Goal: Transaction & Acquisition: Download file/media

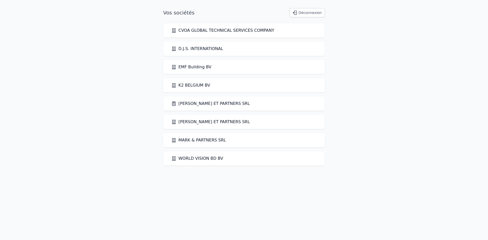
click at [193, 102] on link "[PERSON_NAME] ET PARTNERS SRL" at bounding box center [210, 104] width 79 height 6
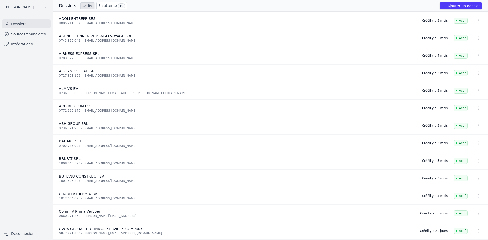
click at [34, 36] on link "Sources financières" at bounding box center [26, 33] width 49 height 9
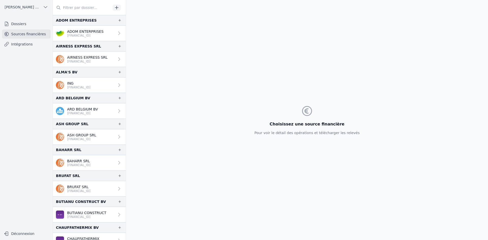
click at [73, 30] on p "ADOM ENTERPRISES" at bounding box center [85, 31] width 36 height 5
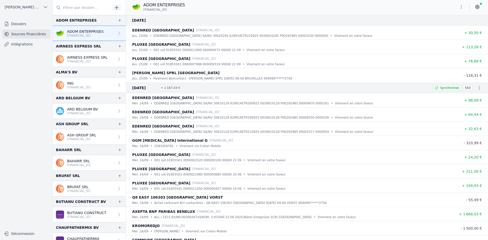
click at [462, 6] on icon "button" at bounding box center [461, 6] width 5 height 5
click at [449, 28] on button "Exporter" at bounding box center [449, 26] width 37 height 9
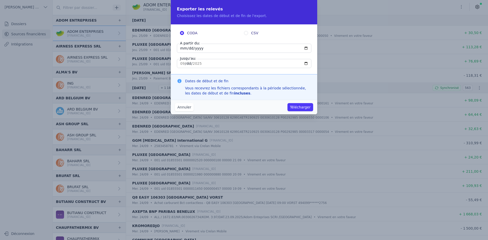
click at [183, 47] on input "[DATE]" at bounding box center [244, 48] width 134 height 9
type input "[DATE]"
click at [306, 107] on button "Télécharger" at bounding box center [300, 107] width 26 height 8
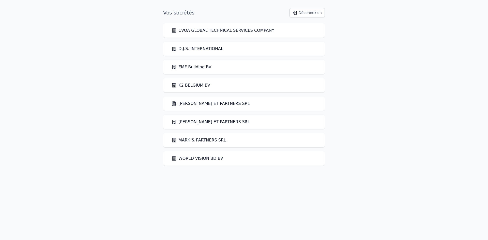
click at [207, 102] on link "[PERSON_NAME] ET PARTNERS SRL" at bounding box center [210, 104] width 79 height 6
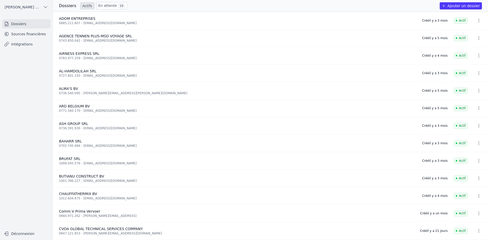
click at [90, 23] on div "0885.211.607 - [EMAIL_ADDRESS][DOMAIN_NAME]" at bounding box center [237, 23] width 357 height 4
click at [35, 36] on link "Sources financières" at bounding box center [26, 33] width 49 height 9
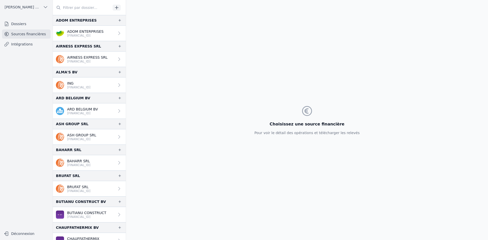
click at [65, 26] on link "ADOM ENTERPRISES BE61 1030 7811 8717" at bounding box center [89, 33] width 73 height 15
click at [67, 34] on p "[FINANCIAL_ID]" at bounding box center [85, 36] width 36 height 4
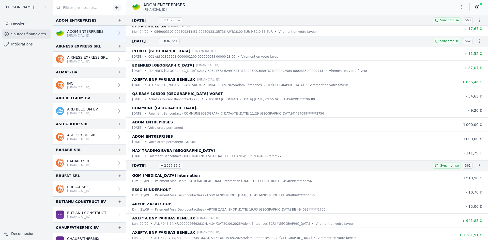
scroll to position [229, 0]
click at [460, 9] on icon "button" at bounding box center [461, 6] width 5 height 5
click at [442, 26] on button "Exporter" at bounding box center [449, 26] width 37 height 9
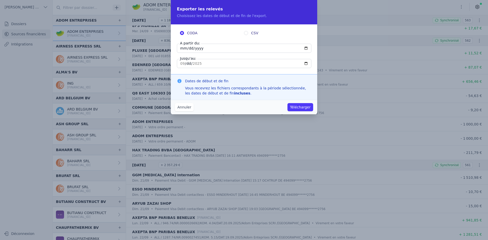
click at [183, 48] on input "[DATE]" at bounding box center [244, 48] width 134 height 9
type input "[DATE]"
click at [301, 108] on button "Télécharger" at bounding box center [300, 107] width 26 height 8
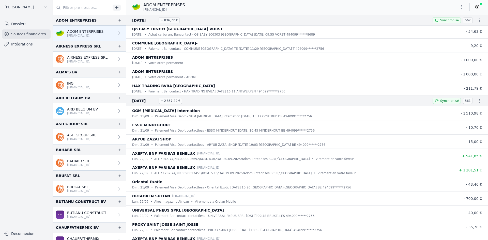
scroll to position [305, 0]
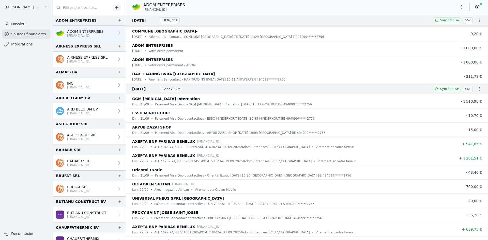
click at [82, 57] on p "AIRNESS EXPRESS SRL" at bounding box center [87, 57] width 40 height 5
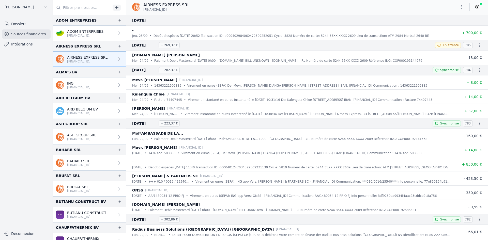
click at [459, 8] on icon "button" at bounding box center [461, 6] width 5 height 5
click at [447, 26] on button "Exporter" at bounding box center [449, 26] width 37 height 9
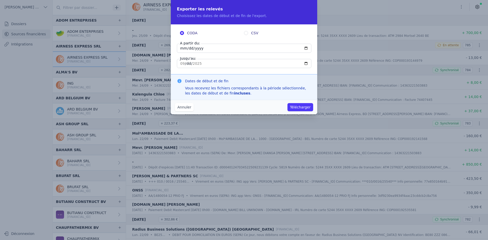
click at [184, 50] on input "[DATE]" at bounding box center [244, 48] width 134 height 9
type input "[DATE]"
click at [303, 107] on button "Télécharger" at bounding box center [300, 107] width 26 height 8
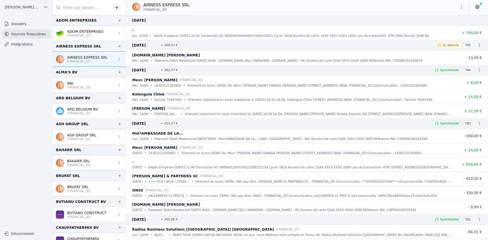
click at [88, 85] on p "ING" at bounding box center [78, 83] width 23 height 5
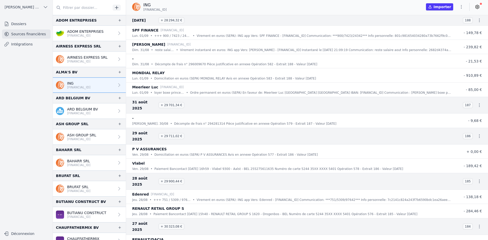
click at [74, 112] on p "[FINANCIAL_ID]" at bounding box center [82, 113] width 31 height 4
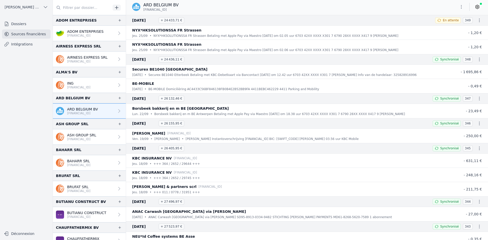
click at [462, 6] on icon "button" at bounding box center [461, 6] width 5 height 5
click at [451, 26] on button "Exporter" at bounding box center [449, 26] width 37 height 9
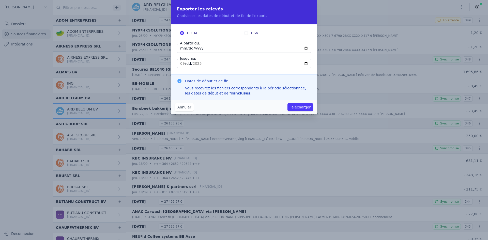
click at [182, 50] on input "[DATE]" at bounding box center [244, 48] width 134 height 9
type input "[DATE]"
click at [291, 107] on button "Télécharger" at bounding box center [300, 107] width 26 height 8
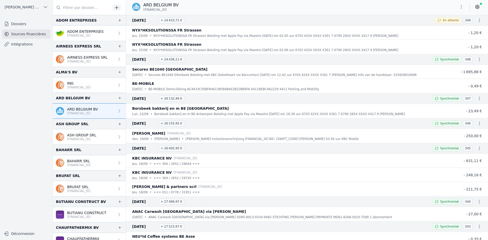
click at [74, 136] on p "ASH GROUP SRL" at bounding box center [81, 135] width 29 height 5
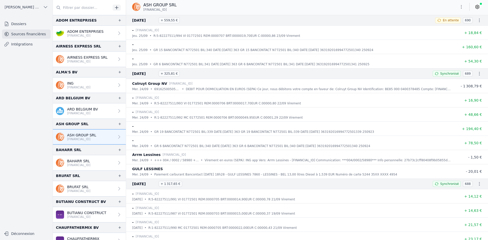
click at [86, 113] on p "[FINANCIAL_ID]" at bounding box center [82, 113] width 31 height 4
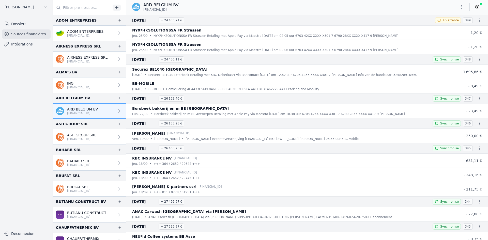
click at [99, 59] on p "AIRNESS EXPRESS SRL" at bounding box center [87, 57] width 40 height 5
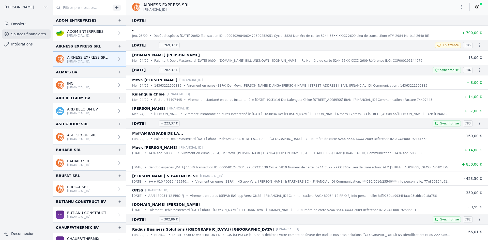
click at [88, 132] on link "ASH GROUP SRL BE87 3631 9201 6994" at bounding box center [89, 136] width 73 height 15
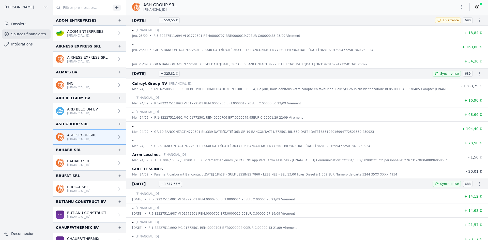
click at [460, 9] on icon "button" at bounding box center [461, 6] width 5 height 5
click at [448, 28] on button "Exporter" at bounding box center [449, 26] width 37 height 9
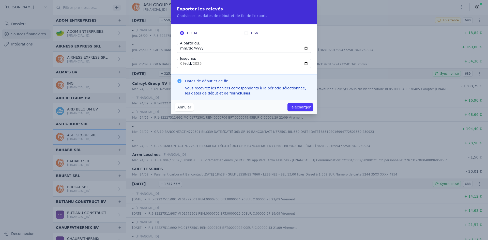
click at [184, 52] on input "[DATE]" at bounding box center [244, 48] width 134 height 9
type input "[DATE]"
click at [298, 105] on button "Télécharger" at bounding box center [300, 107] width 26 height 8
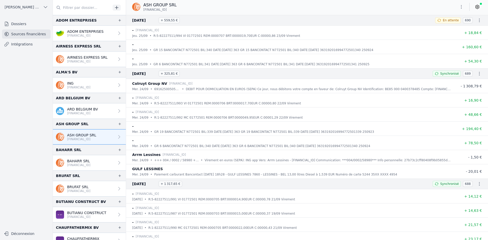
click at [84, 168] on link "BAHARR SRL [FINANCIAL_ID]" at bounding box center [89, 162] width 73 height 15
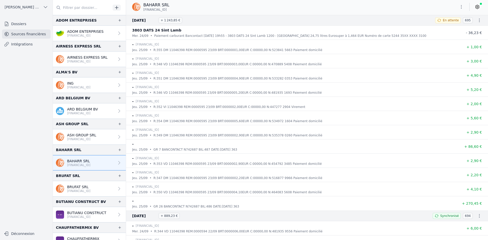
click at [460, 7] on icon "button" at bounding box center [461, 6] width 5 height 5
click at [429, 28] on div at bounding box center [244, 120] width 488 height 240
click at [459, 8] on icon "button" at bounding box center [461, 6] width 5 height 5
click at [458, 27] on button "Exporter" at bounding box center [449, 26] width 37 height 9
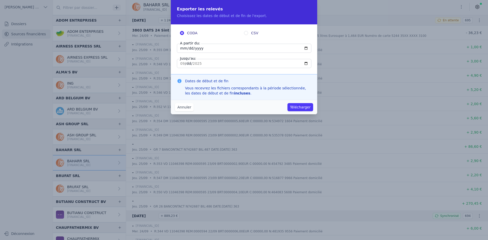
click at [183, 51] on input "[DATE]" at bounding box center [244, 48] width 134 height 9
type input "[DATE]"
click at [304, 107] on button "Télécharger" at bounding box center [300, 107] width 26 height 8
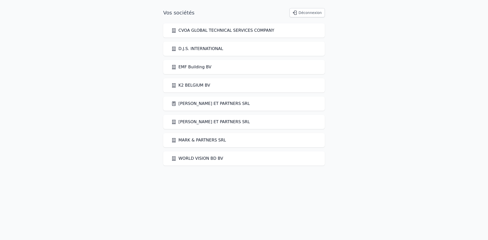
click at [206, 101] on link "[PERSON_NAME] ET PARTNERS SRL" at bounding box center [210, 104] width 79 height 6
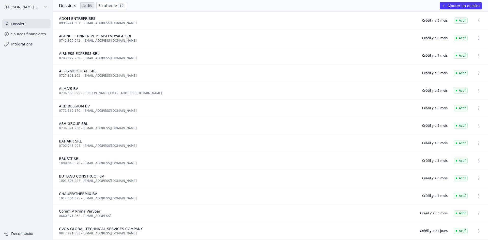
click at [36, 35] on link "Sources financières" at bounding box center [26, 33] width 49 height 9
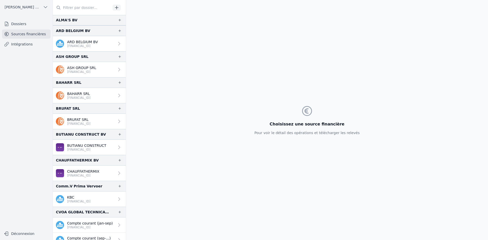
scroll to position [76, 0]
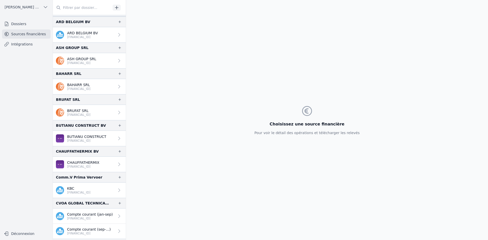
click at [86, 109] on p "BRUFAT SRL" at bounding box center [78, 110] width 23 height 5
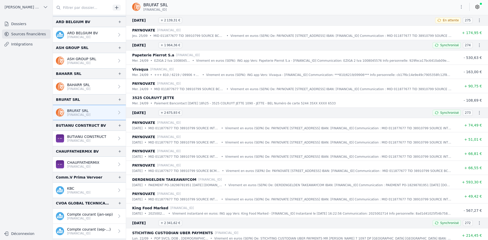
click at [79, 84] on p "BAHARR SRL" at bounding box center [78, 84] width 23 height 5
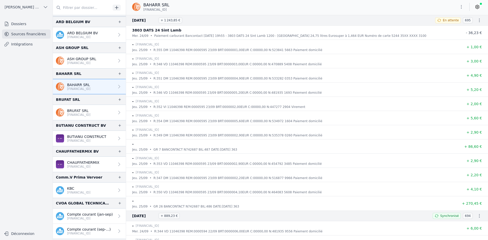
click at [90, 115] on p "[FINANCIAL_ID]" at bounding box center [78, 115] width 23 height 4
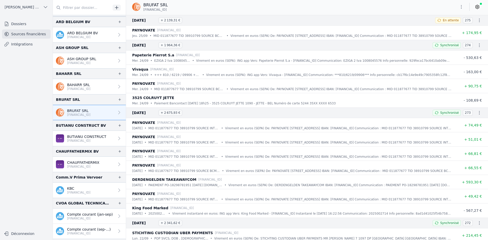
click at [461, 9] on icon "button" at bounding box center [461, 6] width 5 height 5
click at [458, 26] on button "Exporter" at bounding box center [449, 26] width 37 height 9
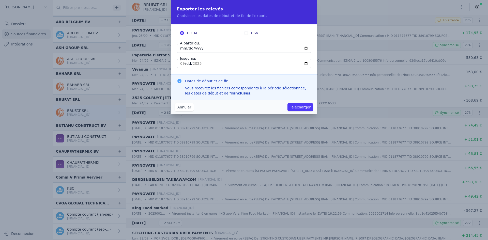
click at [181, 48] on input "[DATE]" at bounding box center [244, 48] width 134 height 9
type input "[DATE]"
click at [302, 109] on button "Télécharger" at bounding box center [300, 107] width 26 height 8
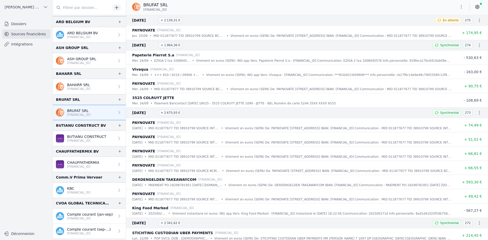
click at [76, 139] on p "BUTIANU CONSTRUCT" at bounding box center [86, 136] width 39 height 5
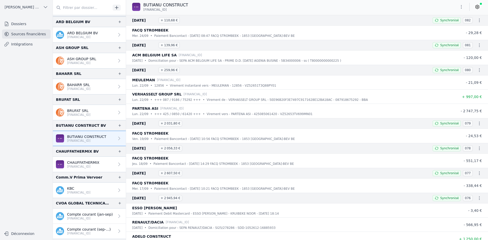
click at [459, 8] on icon "button" at bounding box center [461, 6] width 5 height 5
click at [448, 26] on button "Exporter" at bounding box center [449, 26] width 37 height 9
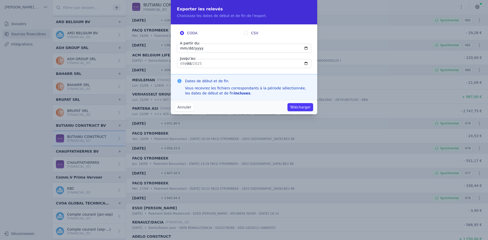
click at [183, 50] on input "[DATE]" at bounding box center [244, 48] width 134 height 9
type input "[DATE]"
click at [298, 108] on button "Télécharger" at bounding box center [300, 107] width 26 height 8
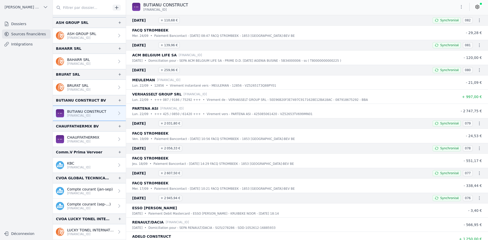
scroll to position [102, 0]
click at [88, 139] on p "CHAUFFATHERMIX" at bounding box center [83, 137] width 32 height 5
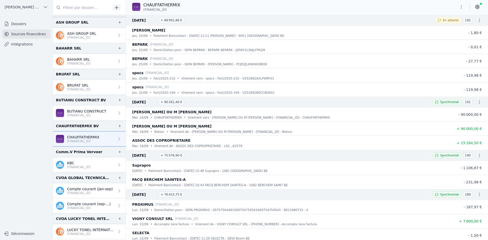
click at [462, 6] on icon "button" at bounding box center [461, 6] width 5 height 5
click at [451, 26] on button "Exporter" at bounding box center [449, 26] width 37 height 9
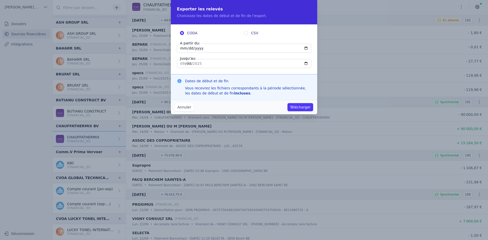
click at [182, 49] on input "[DATE]" at bounding box center [244, 48] width 134 height 9
type input "[DATE]"
click at [295, 107] on button "Télécharger" at bounding box center [300, 107] width 26 height 8
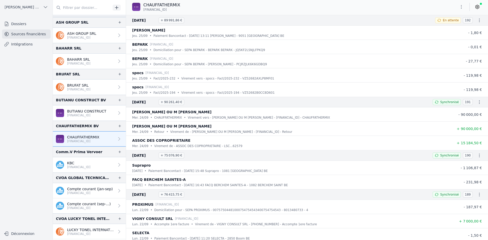
scroll to position [127, 0]
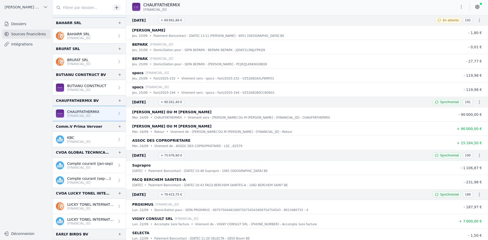
click at [84, 202] on link "[PERSON_NAME] INTERNATIONAL SCRIS [FINANCIAL_ID]" at bounding box center [89, 206] width 73 height 15
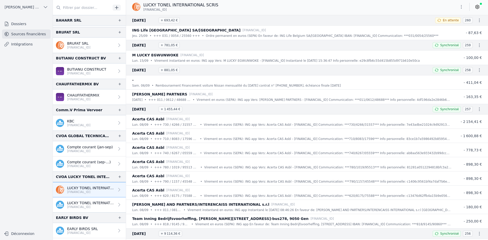
scroll to position [152, 0]
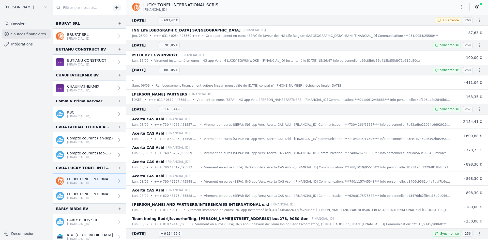
click at [459, 4] on button "button" at bounding box center [461, 7] width 10 height 8
click at [447, 27] on button "Exporter" at bounding box center [449, 26] width 37 height 9
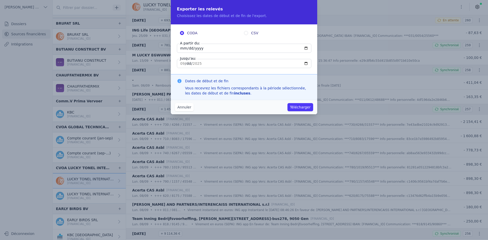
click at [183, 48] on input "[DATE]" at bounding box center [244, 48] width 134 height 9
type input "[DATE]"
click at [295, 103] on button "Télécharger" at bounding box center [300, 107] width 26 height 8
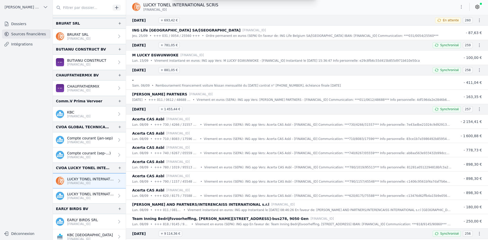
click at [297, 104] on div "Exporter les relevés Choisissez les dates de début et de fin de l'export. CODA …" at bounding box center [244, 120] width 488 height 240
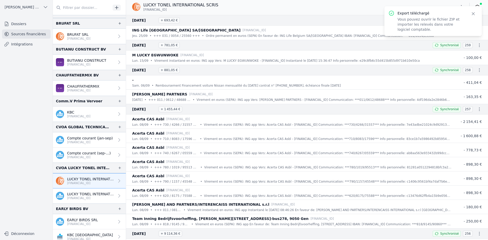
click at [276, 6] on div "[PERSON_NAME] INTERNATIONAL SCRIS [FINANCIAL_ID]" at bounding box center [307, 7] width 362 height 10
click at [473, 14] on icon "button" at bounding box center [473, 13] width 3 height 3
click at [460, 8] on icon "button" at bounding box center [461, 6] width 5 height 5
click at [79, 195] on div at bounding box center [244, 120] width 488 height 240
click at [93, 198] on p "[FINANCIAL_ID]" at bounding box center [91, 198] width 48 height 4
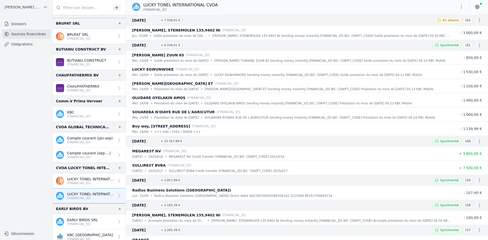
click at [458, 6] on button "button" at bounding box center [461, 7] width 10 height 8
click at [432, 26] on button "Exporter" at bounding box center [449, 26] width 37 height 9
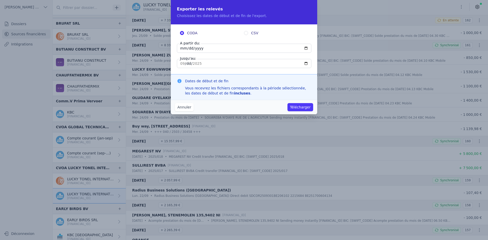
click at [182, 49] on input "[DATE]" at bounding box center [244, 48] width 134 height 9
type input "[DATE]"
click at [303, 105] on button "Télécharger" at bounding box center [300, 107] width 26 height 8
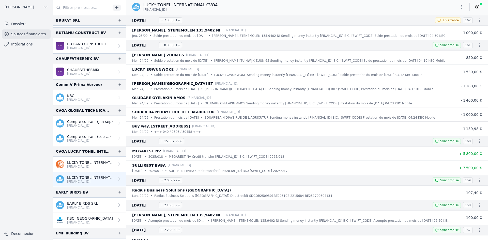
scroll to position [178, 0]
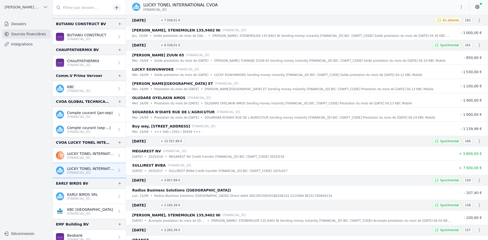
click at [73, 201] on link "EARLY BIRDS SRL [FINANCIAL_ID]" at bounding box center [89, 196] width 73 height 15
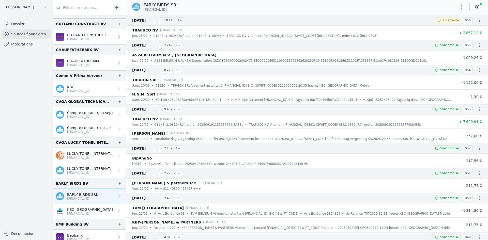
click at [462, 7] on icon "button" at bounding box center [461, 6] width 5 height 5
click at [451, 30] on button "Exporter" at bounding box center [449, 26] width 37 height 9
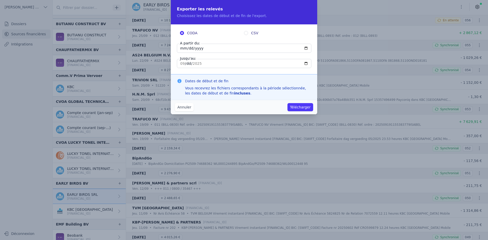
click at [184, 50] on input "[DATE]" at bounding box center [244, 48] width 134 height 9
type input "[DATE]"
click at [302, 107] on button "Télécharger" at bounding box center [300, 107] width 26 height 8
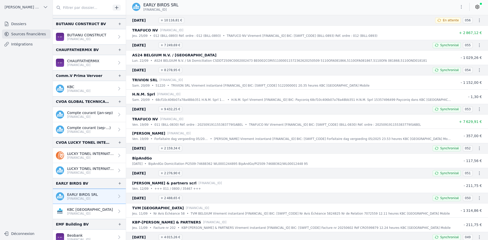
click at [461, 8] on icon "button" at bounding box center [461, 6] width 5 height 5
click at [451, 30] on button "Exporter" at bounding box center [449, 26] width 37 height 9
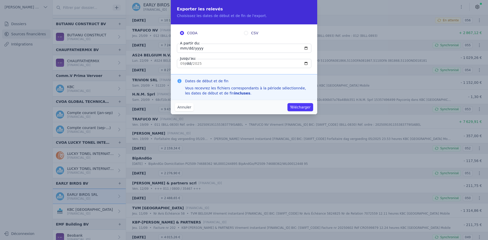
click at [183, 105] on button "Annuler" at bounding box center [184, 107] width 19 height 8
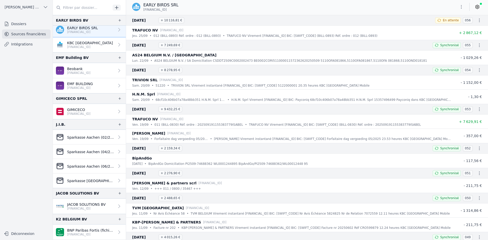
scroll to position [356, 0]
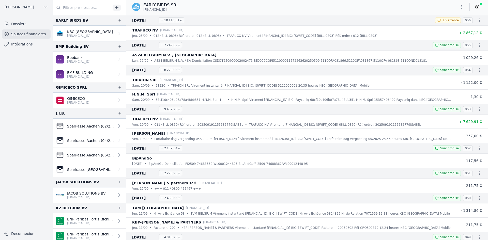
click at [81, 196] on p "[FINANCIAL_ID]" at bounding box center [86, 197] width 39 height 4
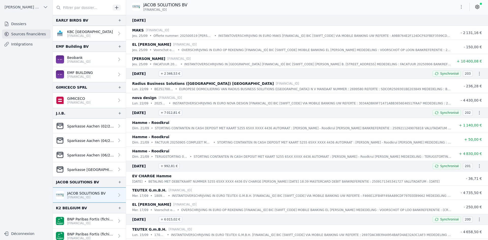
click at [462, 6] on icon "button" at bounding box center [461, 6] width 5 height 5
click at [452, 26] on button "Exporter" at bounding box center [449, 26] width 37 height 9
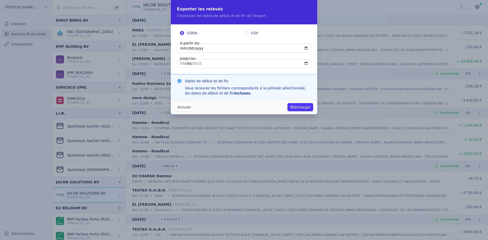
click at [180, 111] on button "Annuler" at bounding box center [184, 107] width 19 height 8
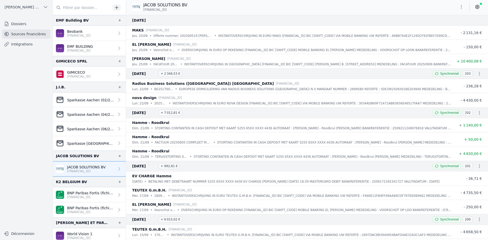
scroll to position [407, 0]
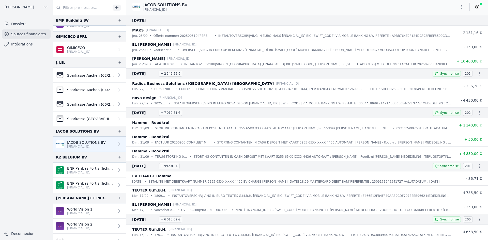
click at [88, 170] on p "BNP Paribas Fortis (fichiers importés)" at bounding box center [91, 168] width 48 height 5
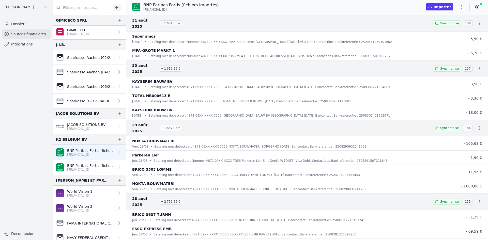
scroll to position [432, 0]
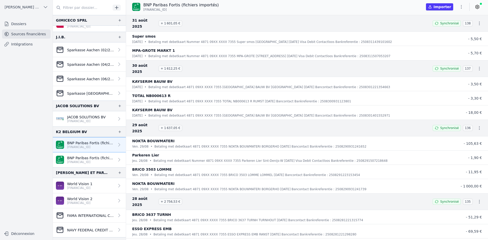
click at [84, 188] on p "[FINANCIAL_ID]" at bounding box center [79, 188] width 25 height 4
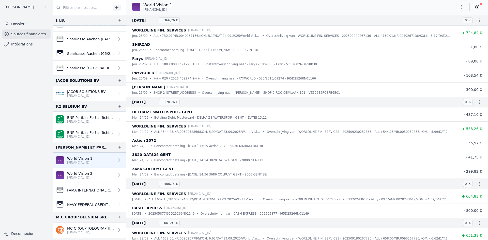
click at [91, 175] on p "World Vision 2" at bounding box center [79, 173] width 25 height 5
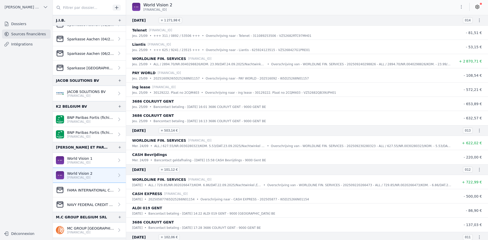
click at [135, 5] on img at bounding box center [136, 7] width 8 height 8
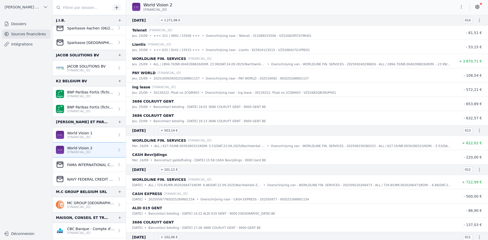
click at [91, 202] on p "MC GROUP [GEOGRAPHIC_DATA] SRL" at bounding box center [91, 203] width 48 height 5
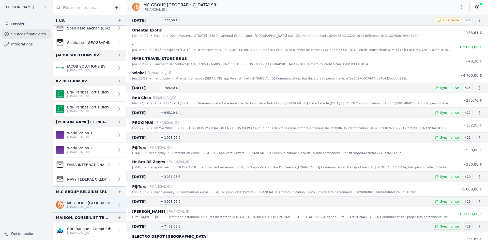
click at [459, 8] on icon "button" at bounding box center [461, 6] width 5 height 5
click at [449, 26] on button "Exporter" at bounding box center [449, 26] width 37 height 9
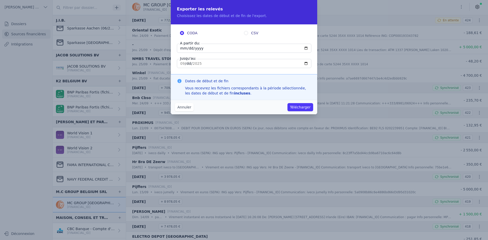
click at [181, 51] on input "[DATE]" at bounding box center [244, 48] width 134 height 9
type input "[DATE]"
click at [305, 108] on button "Télécharger" at bounding box center [300, 107] width 26 height 8
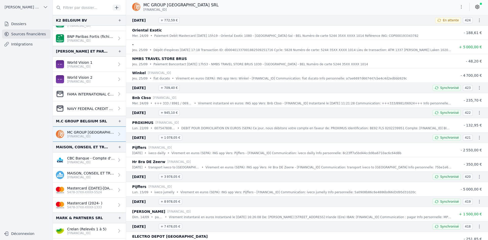
scroll to position [559, 0]
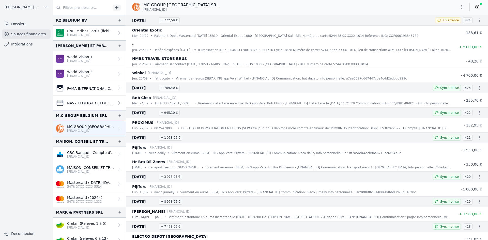
click at [87, 166] on p "MAISON, CONSEIL ET TRAVAUX SRL" at bounding box center [91, 167] width 48 height 5
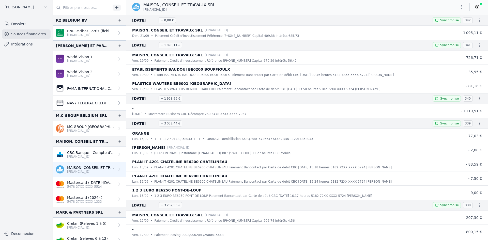
click at [92, 155] on p "[FINANCIAL_ID]" at bounding box center [91, 157] width 48 height 4
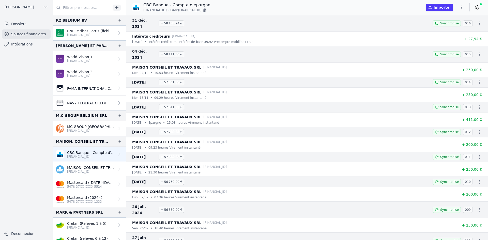
click at [88, 166] on p "MAISON, CONSEIL ET TRAVAUX SRL" at bounding box center [91, 167] width 48 height 5
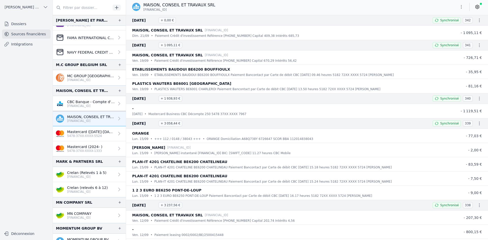
scroll to position [635, 0]
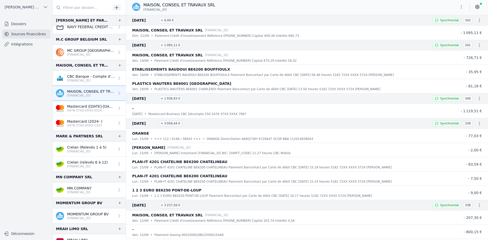
drag, startPoint x: 86, startPoint y: 149, endPoint x: 86, endPoint y: 146, distance: 3.8
click at [86, 149] on p "[FINANCIAL_ID]" at bounding box center [86, 151] width 39 height 4
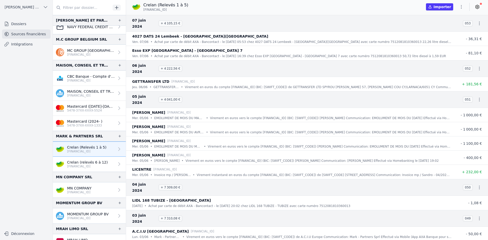
click at [72, 191] on p "[FINANCIAL_ID]" at bounding box center [79, 192] width 24 height 4
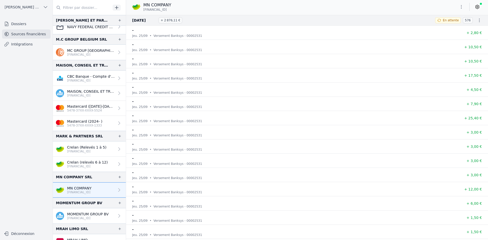
click at [463, 7] on icon "button" at bounding box center [461, 6] width 5 height 5
click at [443, 26] on button "Exporter" at bounding box center [449, 26] width 37 height 9
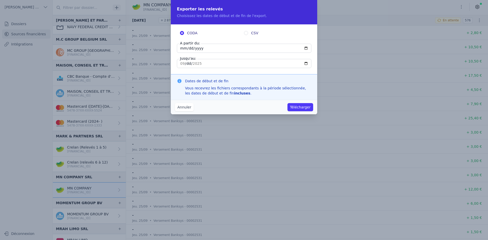
click at [183, 49] on input "[DATE]" at bounding box center [244, 48] width 134 height 9
type input "[DATE]"
click at [297, 106] on button "Télécharger" at bounding box center [300, 107] width 26 height 8
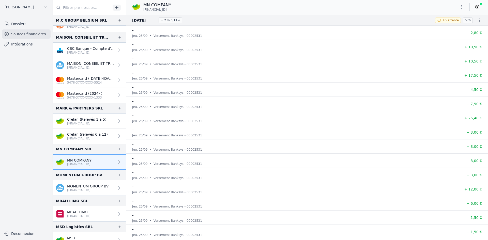
scroll to position [686, 0]
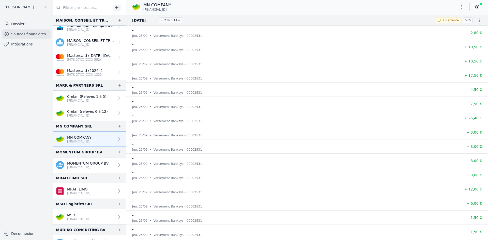
click at [85, 163] on p "MOMENTUM GROUP BV" at bounding box center [87, 163] width 41 height 5
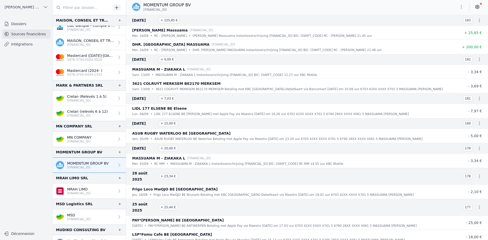
click at [459, 7] on button "button" at bounding box center [461, 7] width 10 height 8
click at [445, 31] on button "Exporter" at bounding box center [449, 26] width 37 height 9
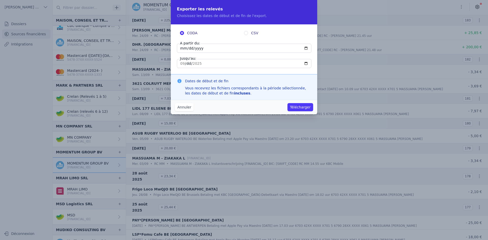
click at [182, 50] on input "[DATE]" at bounding box center [244, 48] width 134 height 9
type input "[DATE]"
click at [294, 107] on button "Télécharger" at bounding box center [300, 107] width 26 height 8
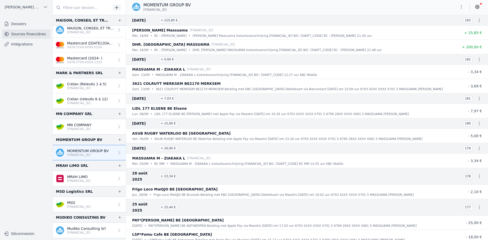
scroll to position [737, 0]
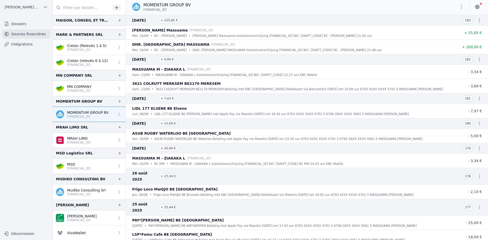
click at [85, 142] on p "[FINANCIAL_ID]" at bounding box center [78, 143] width 23 height 4
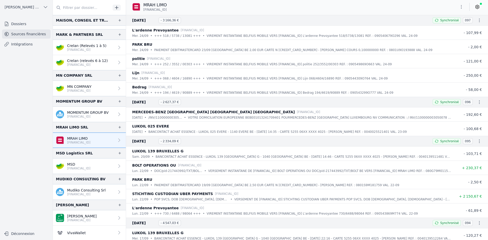
click at [459, 7] on icon "button" at bounding box center [461, 6] width 5 height 5
click at [446, 27] on button "Exporter" at bounding box center [449, 26] width 37 height 9
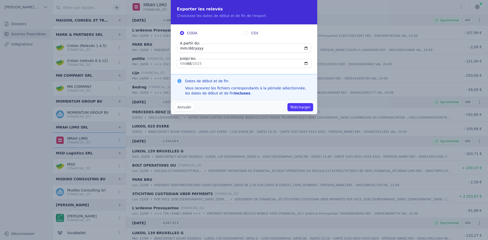
click at [181, 46] on input "[DATE]" at bounding box center [244, 48] width 134 height 9
type input "[DATE]"
click at [299, 107] on button "Télécharger" at bounding box center [300, 107] width 26 height 8
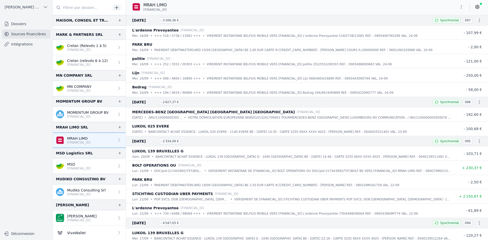
click at [86, 164] on p "MSD" at bounding box center [78, 164] width 23 height 5
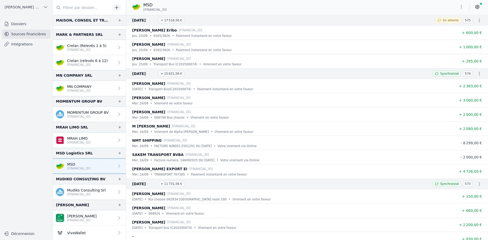
click at [461, 8] on icon "button" at bounding box center [461, 6] width 5 height 5
click at [458, 29] on button "Exporter" at bounding box center [449, 26] width 37 height 9
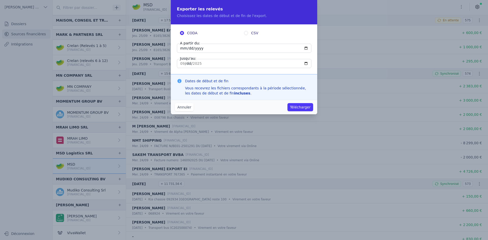
click at [181, 51] on input "[DATE]" at bounding box center [244, 48] width 134 height 9
type input "[DATE]"
click at [304, 107] on button "Télécharger" at bounding box center [300, 107] width 26 height 8
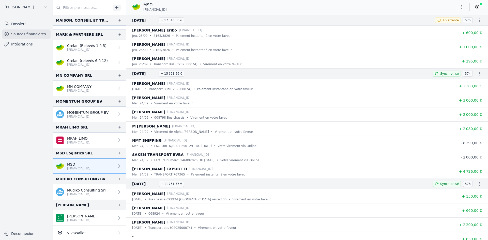
click at [78, 190] on p "Mudiko Consulting Srl" at bounding box center [86, 190] width 39 height 5
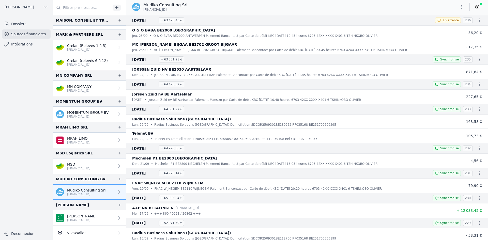
click at [457, 8] on button "button" at bounding box center [461, 7] width 10 height 8
click at [449, 25] on button "Exporter" at bounding box center [449, 26] width 37 height 9
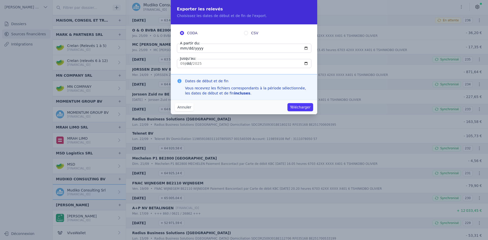
click at [181, 48] on input "[DATE]" at bounding box center [244, 48] width 134 height 9
type input "[DATE]"
click at [294, 106] on button "Télécharger" at bounding box center [300, 107] width 26 height 8
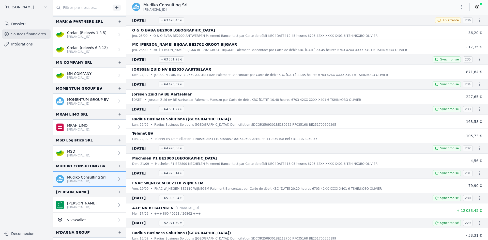
scroll to position [762, 0]
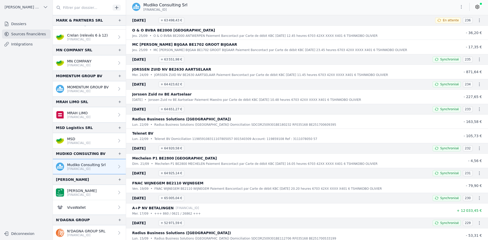
click at [75, 194] on p "[FINANCIAL_ID]" at bounding box center [81, 195] width 29 height 4
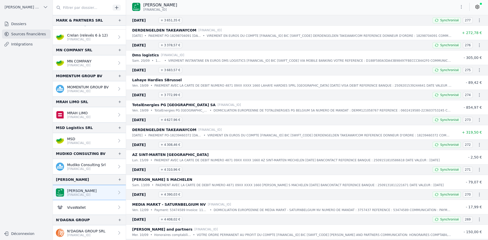
click at [460, 9] on button "button" at bounding box center [461, 7] width 10 height 8
click at [455, 27] on button "Exporter" at bounding box center [449, 26] width 37 height 9
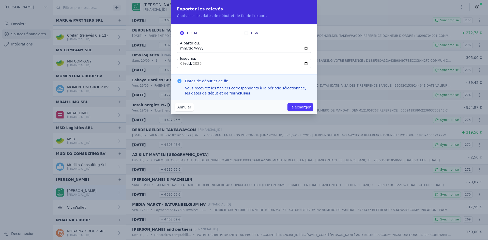
click at [186, 50] on input "[DATE]" at bounding box center [244, 48] width 134 height 9
type input "[DATE]"
click at [308, 109] on button "Télécharger" at bounding box center [300, 107] width 26 height 8
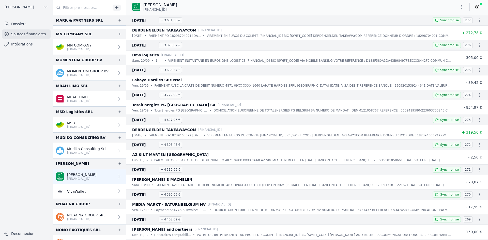
scroll to position [813, 0]
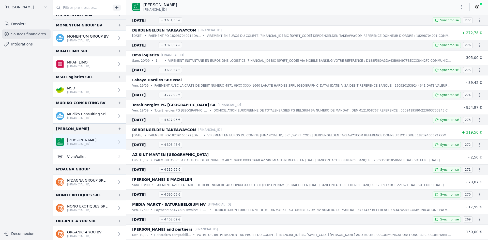
click at [80, 179] on p "N'DAGNA GROUP SRL" at bounding box center [86, 180] width 38 height 5
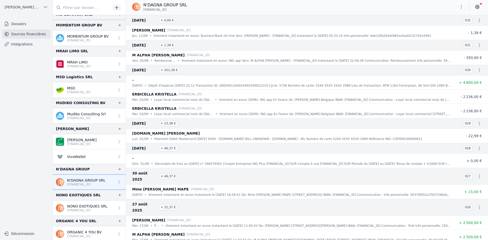
click at [76, 208] on p "NONO EXOTIQUES SRL" at bounding box center [87, 206] width 40 height 5
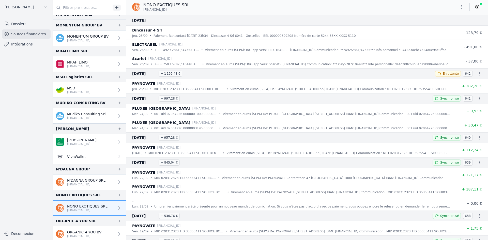
click at [462, 7] on icon "button" at bounding box center [461, 7] width 1 height 4
click at [453, 26] on button "Exporter" at bounding box center [449, 26] width 37 height 9
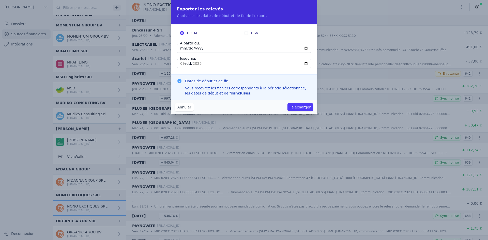
click at [183, 46] on input "[DATE]" at bounding box center [244, 48] width 134 height 9
type input "[DATE]"
click at [302, 107] on button "Télécharger" at bounding box center [300, 107] width 26 height 8
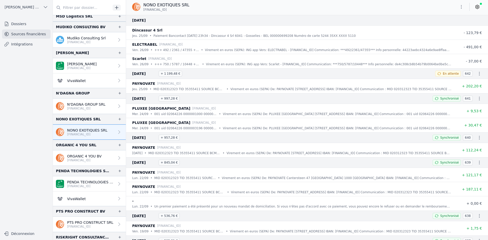
scroll to position [889, 0]
click at [76, 157] on p "ORGANIC 4 YOU BV" at bounding box center [84, 155] width 35 height 5
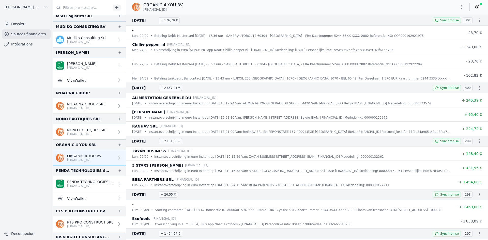
click at [462, 9] on icon "button" at bounding box center [461, 6] width 5 height 5
click at [449, 28] on button "Exporter" at bounding box center [449, 26] width 37 height 9
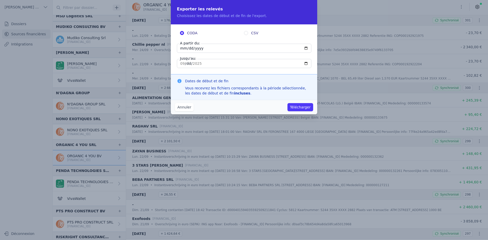
click at [189, 106] on button "Annuler" at bounding box center [184, 107] width 19 height 8
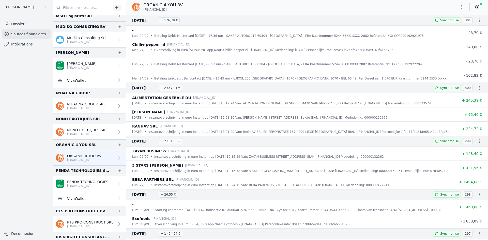
click at [460, 9] on icon "button" at bounding box center [461, 6] width 5 height 5
click at [442, 25] on button "Exporter" at bounding box center [449, 26] width 37 height 9
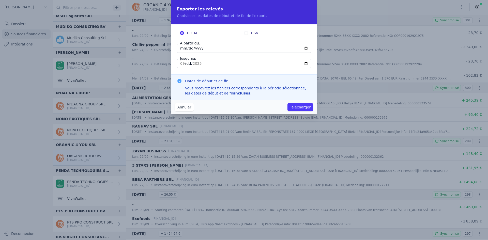
click at [183, 49] on input "[DATE]" at bounding box center [244, 48] width 134 height 9
type input "[DATE]"
click at [293, 106] on button "Télécharger" at bounding box center [300, 107] width 26 height 8
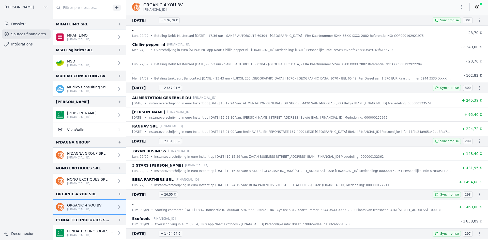
scroll to position [889, 0]
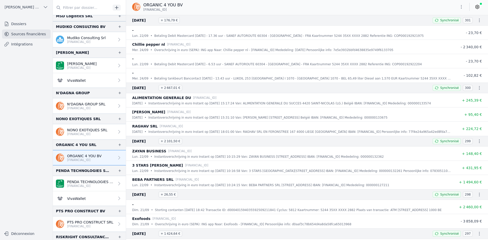
click at [67, 185] on p "[FINANCIAL_ID]" at bounding box center [91, 186] width 48 height 4
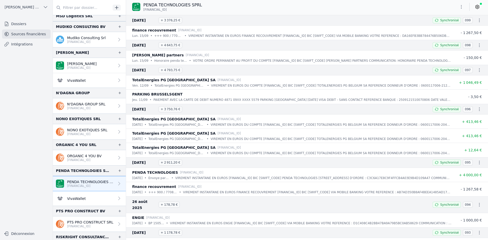
scroll to position [915, 0]
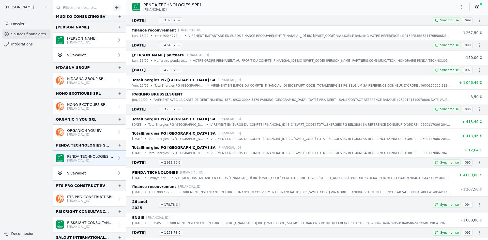
click at [78, 197] on p "PTS PRO CONSTRUCT SRL" at bounding box center [90, 196] width 46 height 5
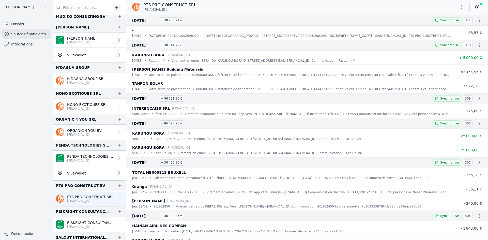
click at [460, 8] on icon "button" at bounding box center [461, 6] width 5 height 5
click at [438, 27] on button "Exporter" at bounding box center [449, 26] width 37 height 9
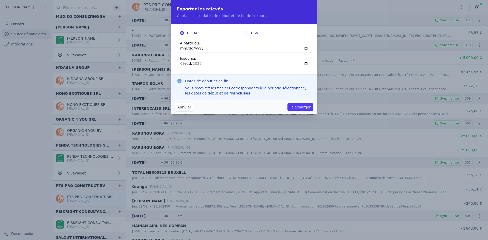
click at [183, 48] on input "[DATE]" at bounding box center [244, 48] width 134 height 9
type input "[DATE]"
click at [297, 102] on div "Annuler Télécharger" at bounding box center [244, 107] width 146 height 14
click at [293, 105] on button "Télécharger" at bounding box center [300, 107] width 26 height 8
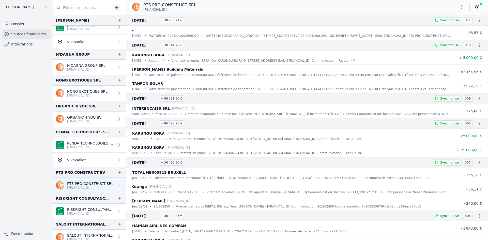
scroll to position [940, 0]
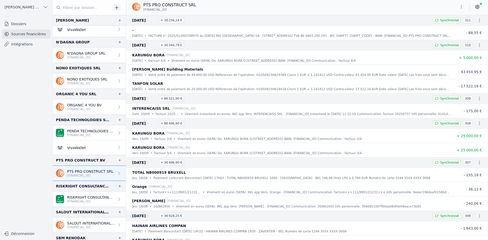
click at [89, 199] on p "RISKRIGHT CONSULTANCY BV" at bounding box center [91, 197] width 48 height 5
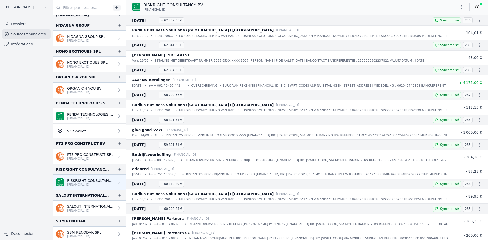
scroll to position [966, 0]
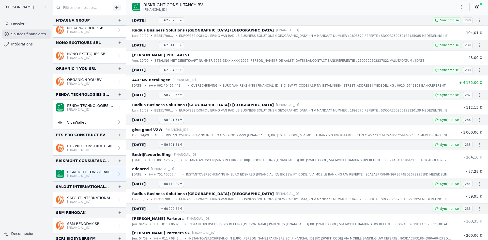
click at [89, 202] on p "[FINANCIAL_ID]" at bounding box center [91, 202] width 48 height 4
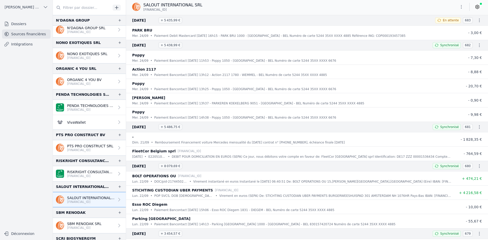
click at [461, 8] on icon "button" at bounding box center [461, 7] width 1 height 4
click at [434, 28] on button "Exporter" at bounding box center [449, 26] width 37 height 9
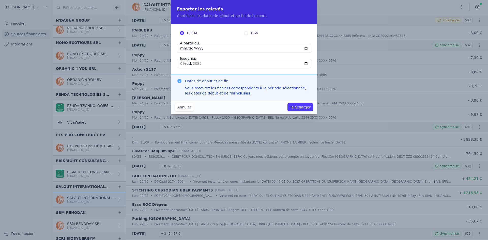
click at [182, 48] on input "[DATE]" at bounding box center [244, 48] width 134 height 9
type input "[DATE]"
click at [299, 106] on button "Télécharger" at bounding box center [300, 107] width 26 height 8
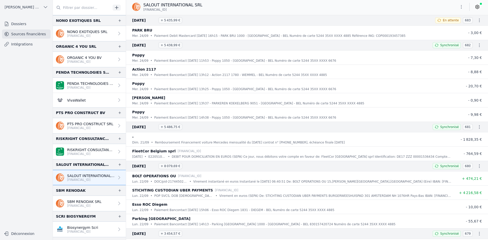
scroll to position [1017, 0]
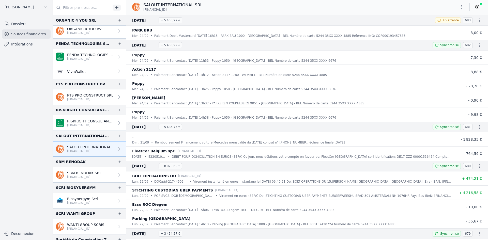
click at [85, 173] on p "SBM RENODAK SRL" at bounding box center [84, 173] width 34 height 5
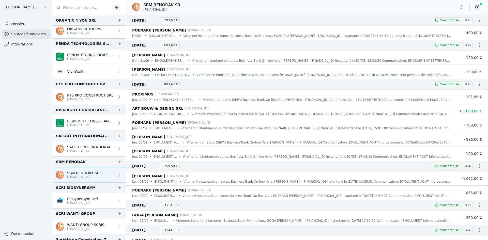
click at [461, 7] on icon "button" at bounding box center [461, 6] width 5 height 5
click at [454, 28] on button "Exporter" at bounding box center [449, 26] width 37 height 9
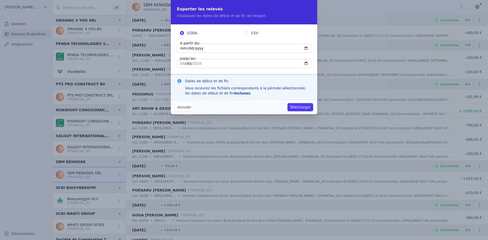
click at [183, 48] on input "[DATE]" at bounding box center [244, 48] width 134 height 9
type input "[DATE]"
click at [287, 103] on button "Télécharger" at bounding box center [300, 107] width 26 height 8
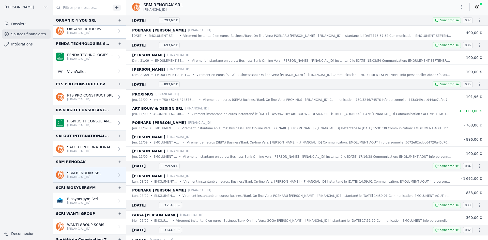
scroll to position [1042, 0]
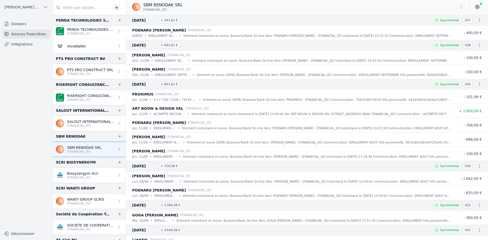
click at [93, 174] on p "Biosynergym Scri" at bounding box center [82, 173] width 31 height 5
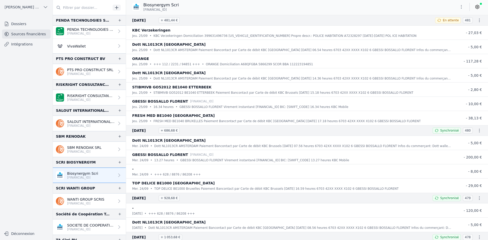
click at [464, 8] on icon "button" at bounding box center [461, 6] width 5 height 5
click at [459, 26] on button "Exporter" at bounding box center [449, 26] width 37 height 9
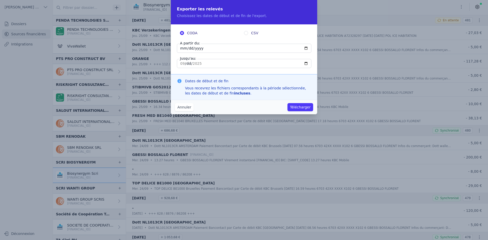
click at [182, 48] on input "[DATE]" at bounding box center [244, 48] width 134 height 9
type input "[DATE]"
click at [287, 103] on button "Télécharger" at bounding box center [300, 107] width 26 height 8
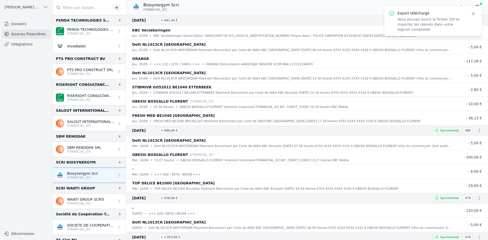
click at [414, 19] on p "Vous pouvez ouvrir le fichier ZIP et importer les relevés dans votre logiciel c…" at bounding box center [430, 24] width 67 height 15
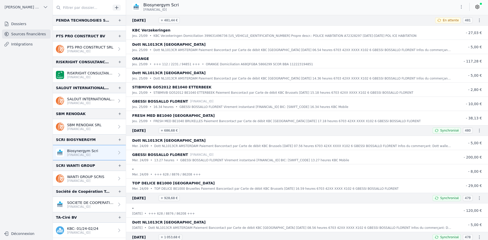
scroll to position [1093, 0]
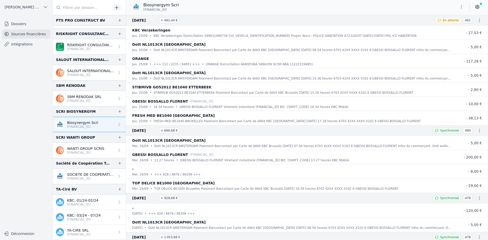
click at [85, 153] on p "[FINANCIAL_ID]" at bounding box center [85, 153] width 37 height 4
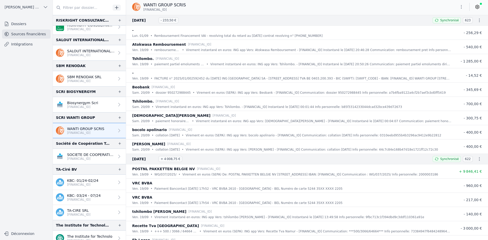
scroll to position [1118, 0]
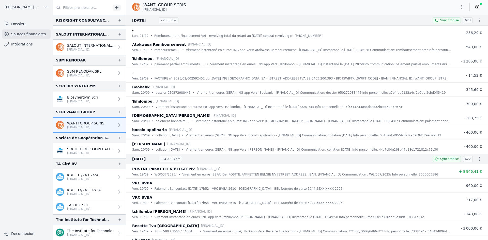
click at [75, 151] on p "SOCIETE DE COOPERATION TECHNIQUE SR" at bounding box center [91, 149] width 48 height 5
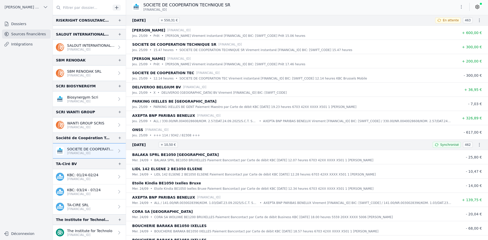
click at [460, 7] on icon "button" at bounding box center [461, 6] width 5 height 5
click at [455, 26] on button "Exporter" at bounding box center [449, 26] width 37 height 9
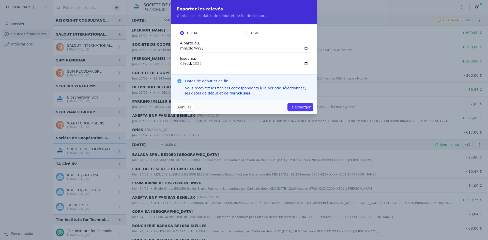
click at [183, 48] on input "[DATE]" at bounding box center [244, 48] width 134 height 9
type input "[DATE]"
click at [298, 104] on button "Télécharger" at bounding box center [300, 107] width 26 height 8
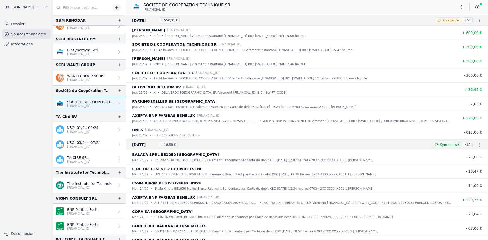
scroll to position [1169, 0]
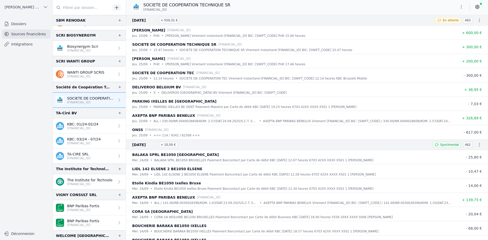
click at [83, 153] on p "TA-CIRE SRL" at bounding box center [78, 154] width 23 height 5
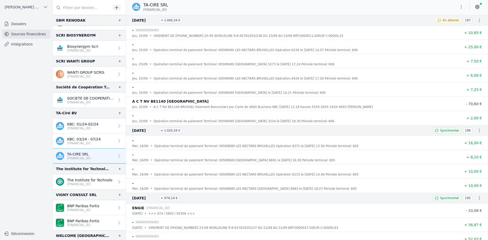
click at [459, 7] on icon "button" at bounding box center [461, 6] width 5 height 5
click at [451, 25] on button "Exporter" at bounding box center [449, 26] width 37 height 9
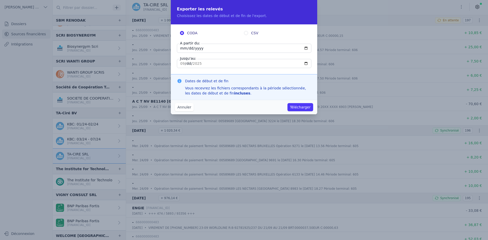
click at [181, 47] on input "[DATE]" at bounding box center [244, 48] width 134 height 9
type input "[DATE]"
click at [287, 103] on button "Télécharger" at bounding box center [300, 107] width 26 height 8
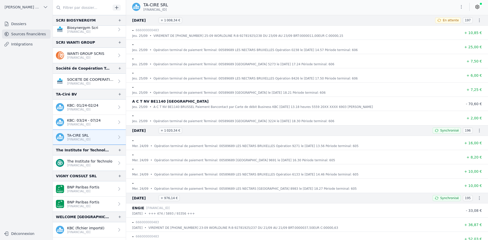
scroll to position [1220, 0]
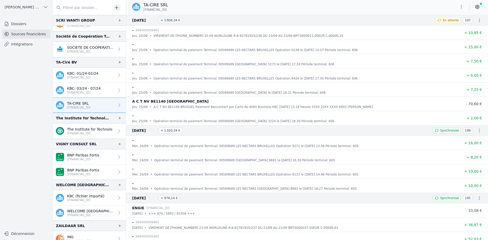
click at [84, 131] on p "The Institute for Technolo" at bounding box center [89, 129] width 45 height 5
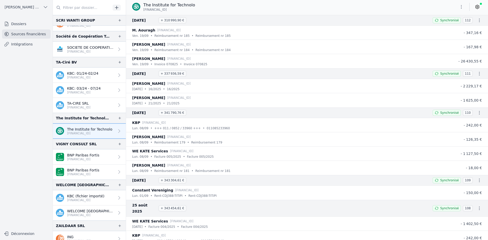
click at [85, 154] on p "BNP Paribas Fortis" at bounding box center [83, 155] width 32 height 5
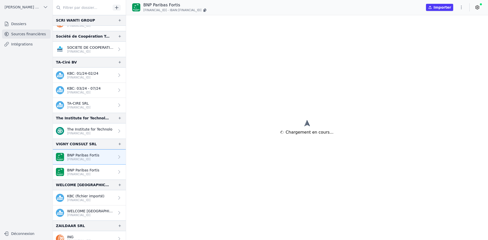
click at [89, 168] on p "BNP Paribas Fortis" at bounding box center [83, 170] width 32 height 5
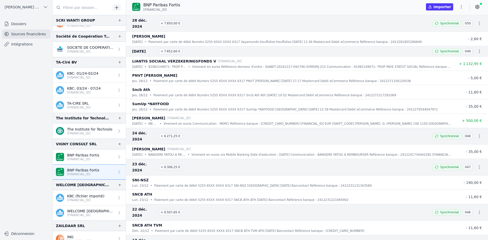
click at [87, 155] on p "BNP Paribas Fortis" at bounding box center [83, 155] width 32 height 5
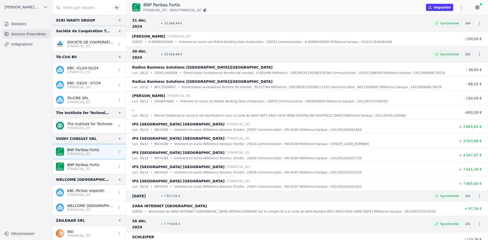
scroll to position [1226, 0]
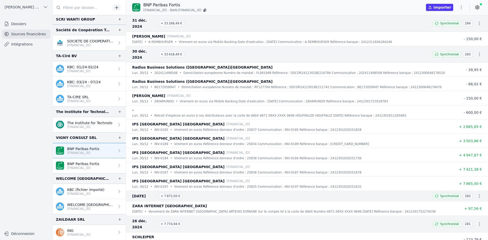
click at [81, 193] on p "[FINANCIAL_ID]" at bounding box center [85, 194] width 37 height 4
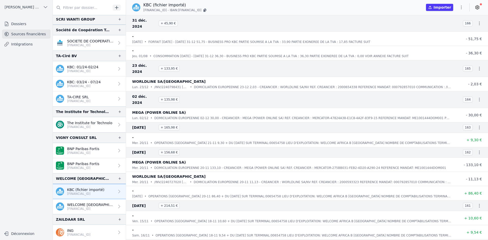
click at [89, 232] on p "ING" at bounding box center [78, 230] width 23 height 5
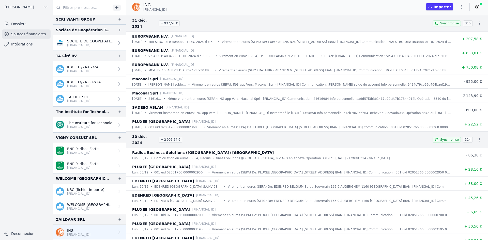
click at [80, 208] on p "[FINANCIAL_ID]" at bounding box center [91, 209] width 48 height 4
